Goal: Navigation & Orientation: Find specific page/section

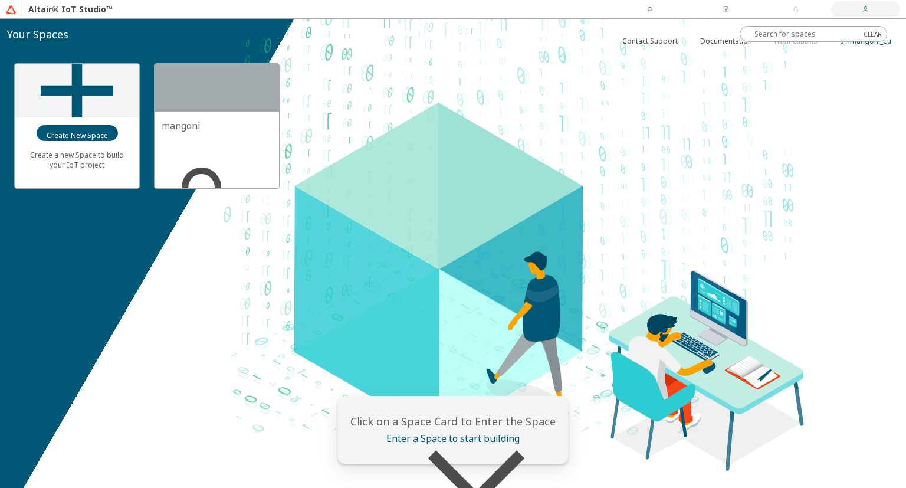
click at [0, 0] on slot "a1:mangoni_eu" at bounding box center [0, 0] width 0 height 0
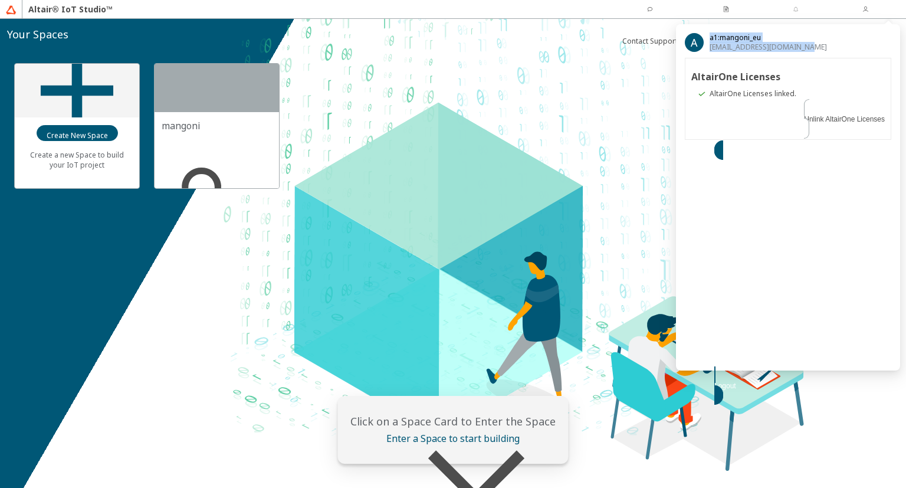
drag, startPoint x: 837, startPoint y: 50, endPoint x: 698, endPoint y: 30, distance: 140.6
click at [698, 30] on div "A a1:mangoni_eu [EMAIL_ADDRESS][DOMAIN_NAME] AltairOne Licenses AltairOne Licen…" at bounding box center [788, 197] width 224 height 346
copy div "a1:mangoni_eu [EMAIL_ADDRESS][DOMAIN_NAME]"
click at [757, 140] on div "A a1:mangoni_eu [EMAIL_ADDRESS][DOMAIN_NAME] AltairOne Licenses AltairOne Licen…" at bounding box center [788, 197] width 206 height 328
drag, startPoint x: 822, startPoint y: 44, endPoint x: 704, endPoint y: 33, distance: 119.1
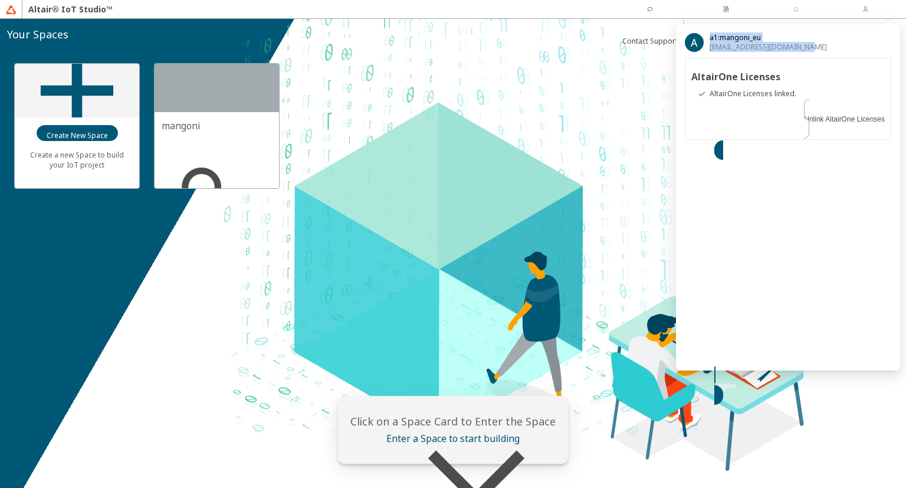
click at [704, 33] on div "A a1:mangoni_eu [EMAIL_ADDRESS][DOMAIN_NAME]" at bounding box center [788, 42] width 206 height 19
click at [846, 45] on div "A a1:mangoni_eu [EMAIL_ADDRESS][DOMAIN_NAME]" at bounding box center [788, 42] width 206 height 19
drag, startPoint x: 709, startPoint y: 38, endPoint x: 829, endPoint y: 51, distance: 120.4
click at [829, 51] on div "A a1:mangoni_eu [EMAIL_ADDRESS][DOMAIN_NAME]" at bounding box center [788, 42] width 206 height 19
copy div "a1:mangoni_eu [EMAIL_ADDRESS][DOMAIN_NAME]"
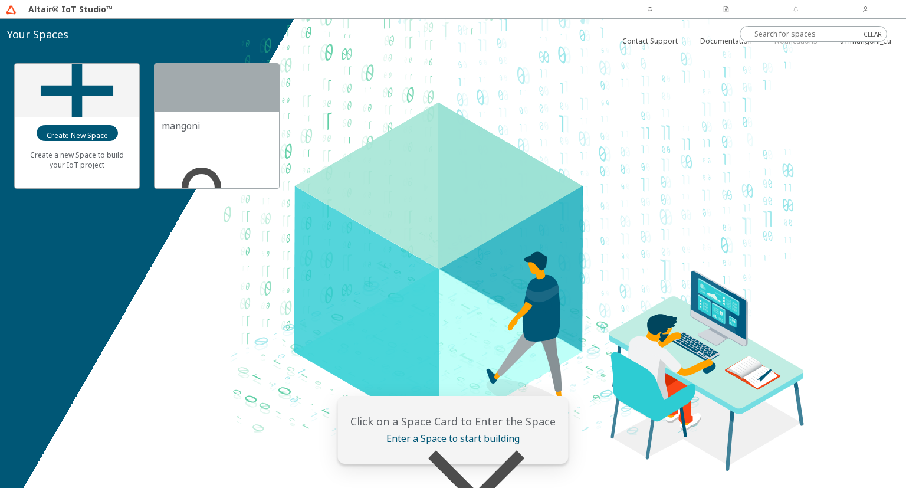
click at [821, 206] on div "Create a new Space to build your IoT project mangoni a1:mangoni_eu ID: mangoni" at bounding box center [453, 253] width 906 height 469
